Goal: Navigation & Orientation: Find specific page/section

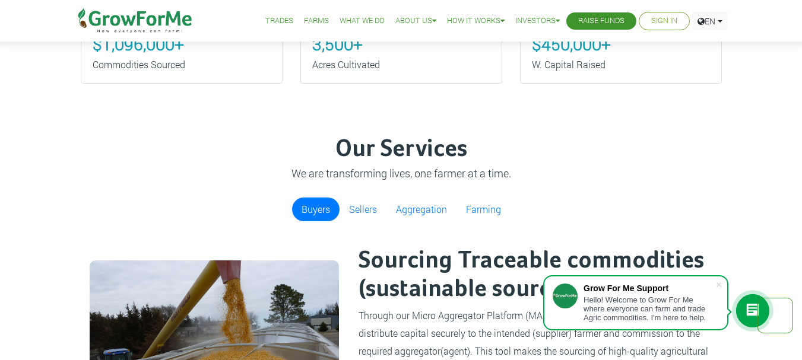
scroll to position [416, 0]
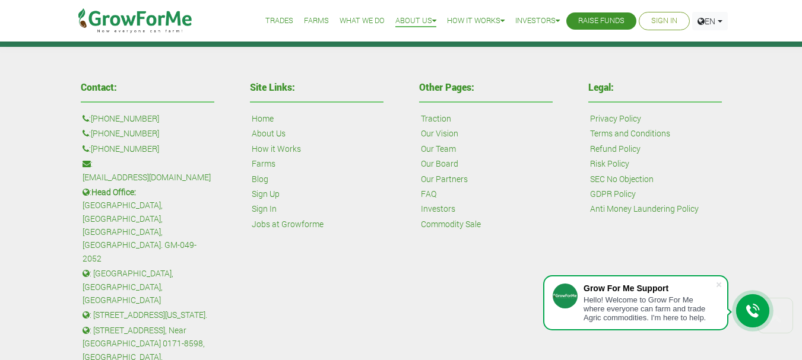
scroll to position [546, 0]
